Goal: Task Accomplishment & Management: Manage account settings

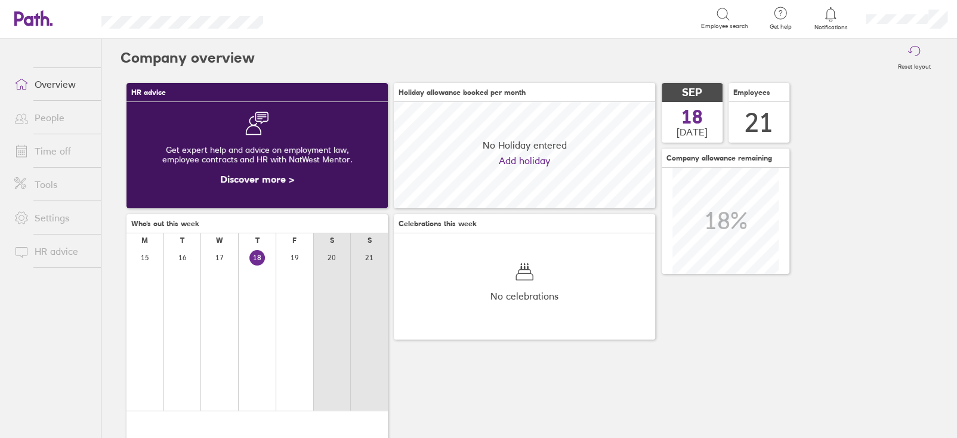
scroll to position [106, 261]
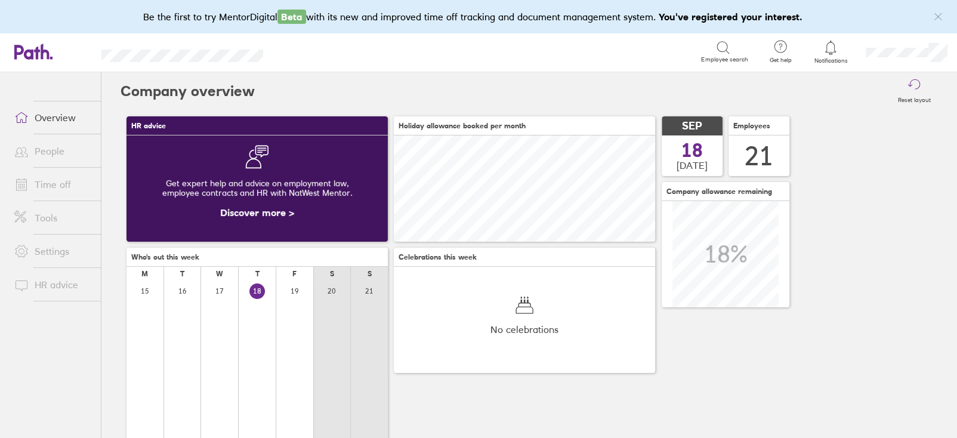
click at [57, 149] on link "People" at bounding box center [53, 151] width 96 height 24
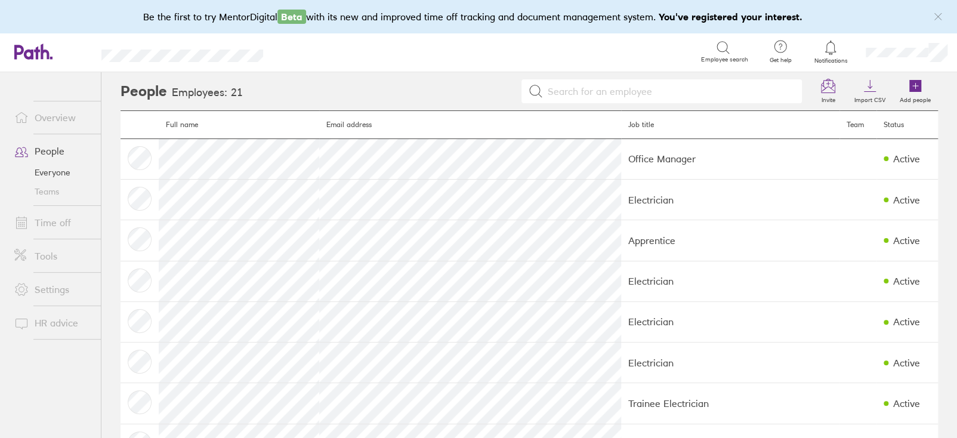
click at [47, 220] on link "Time off" at bounding box center [53, 223] width 96 height 24
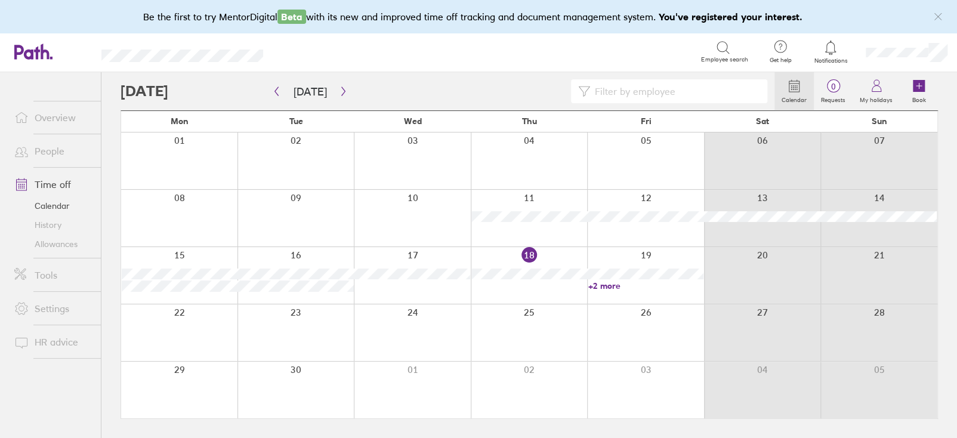
click at [618, 286] on link "+2 more" at bounding box center [645, 285] width 115 height 11
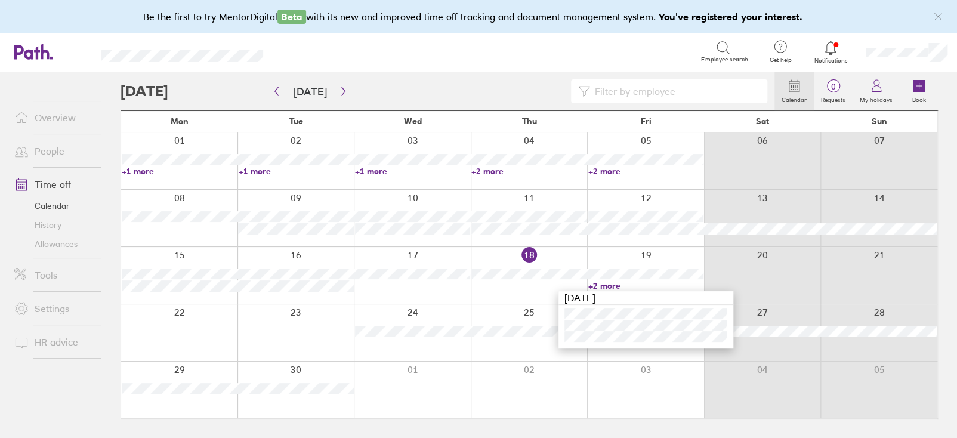
click at [30, 400] on nav at bounding box center [50, 418] width 101 height 39
